Goal: Register for event/course

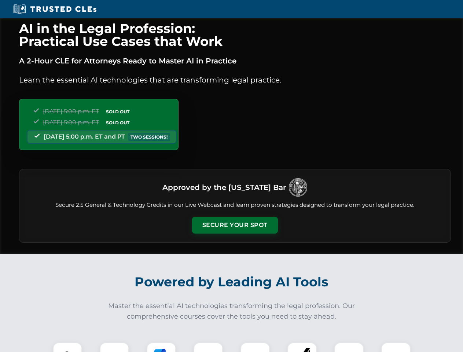
click at [235, 225] on button "Secure Your Spot" at bounding box center [235, 225] width 86 height 17
click at [68, 347] on img at bounding box center [67, 357] width 21 height 21
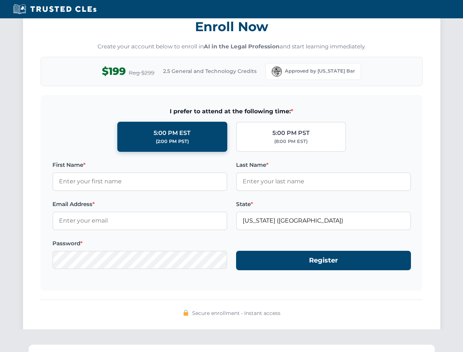
scroll to position [720, 0]
